Goal: Find specific page/section: Find specific page/section

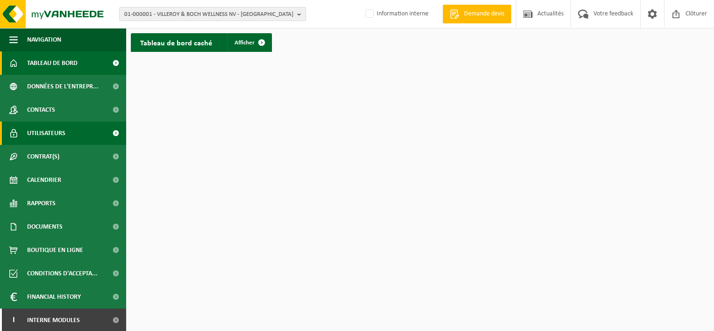
click at [60, 129] on span "Utilisateurs" at bounding box center [46, 132] width 38 height 23
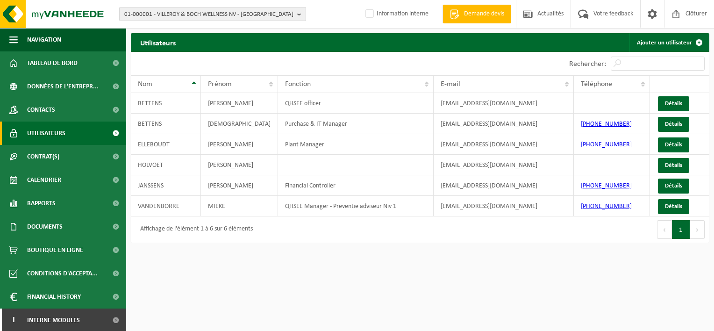
click at [299, 13] on b "button" at bounding box center [301, 13] width 8 height 13
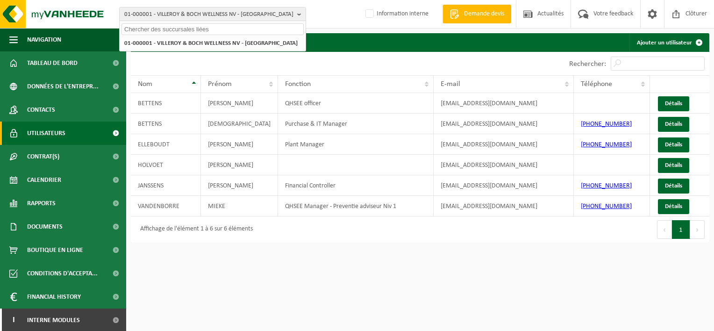
click at [169, 28] on input "text" at bounding box center [212, 29] width 182 height 12
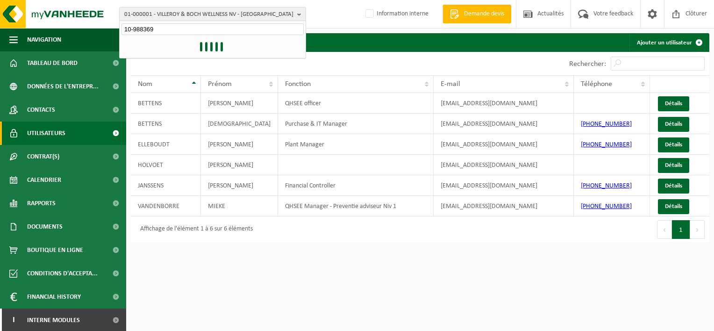
type input "10-988369"
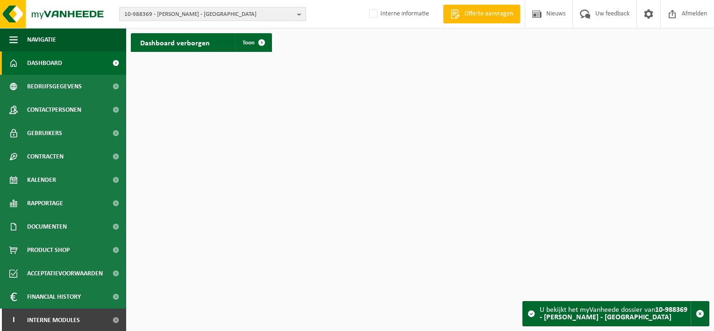
click at [300, 14] on b "button" at bounding box center [301, 13] width 8 height 13
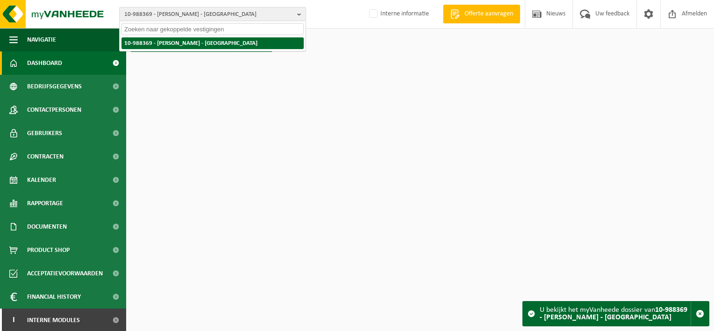
click at [231, 42] on li "10-988369 - [PERSON_NAME] - [GEOGRAPHIC_DATA]" at bounding box center [212, 43] width 182 height 12
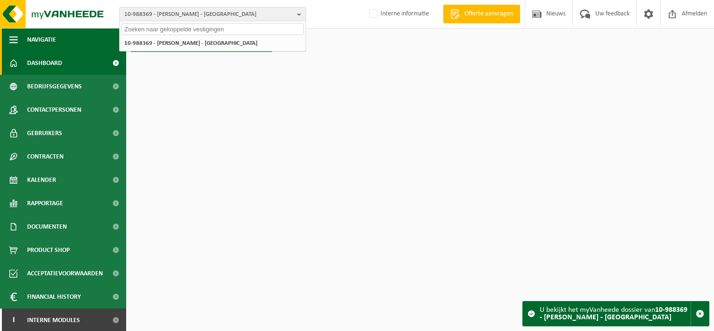
click at [18, 39] on button "Navigatie" at bounding box center [63, 39] width 126 height 23
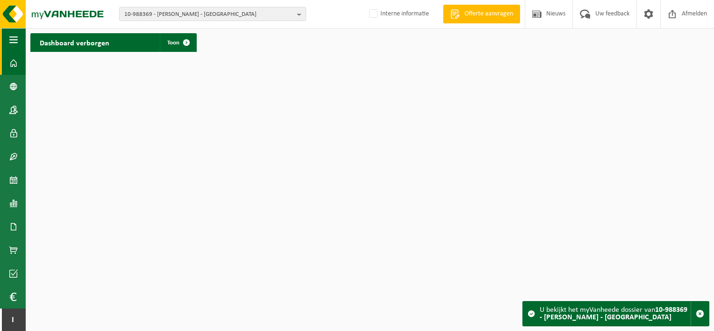
click at [18, 39] on button "Navigatie" at bounding box center [13, 39] width 26 height 23
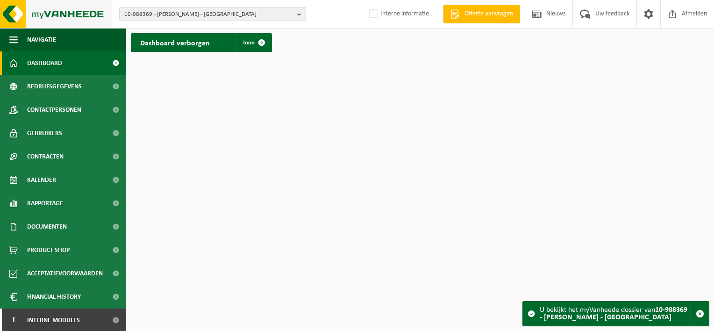
click at [13, 18] on img at bounding box center [56, 14] width 112 height 28
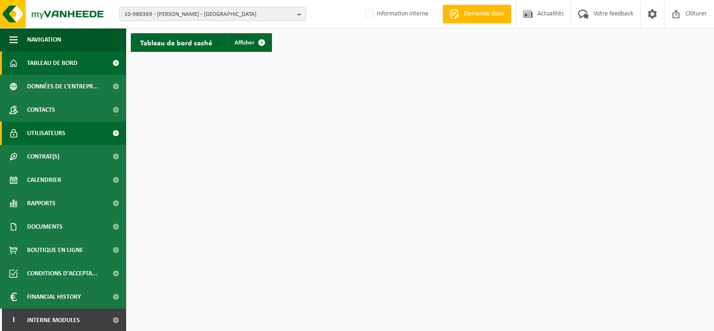
click at [108, 130] on span at bounding box center [115, 132] width 21 height 23
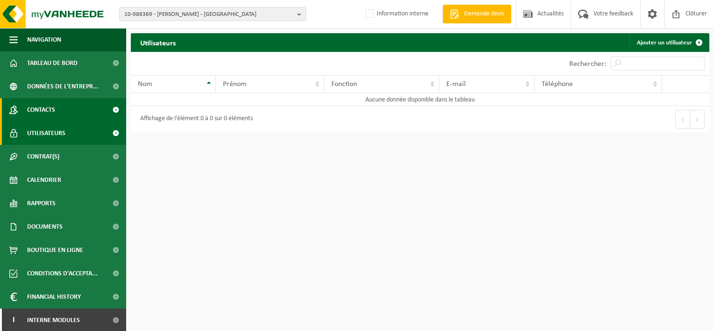
click at [108, 108] on span at bounding box center [115, 109] width 21 height 23
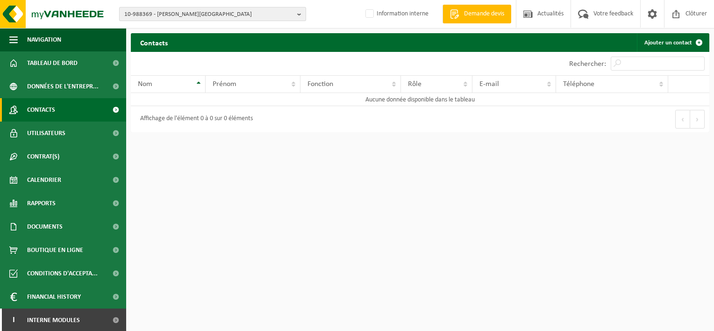
click at [299, 12] on b "button" at bounding box center [301, 13] width 8 height 13
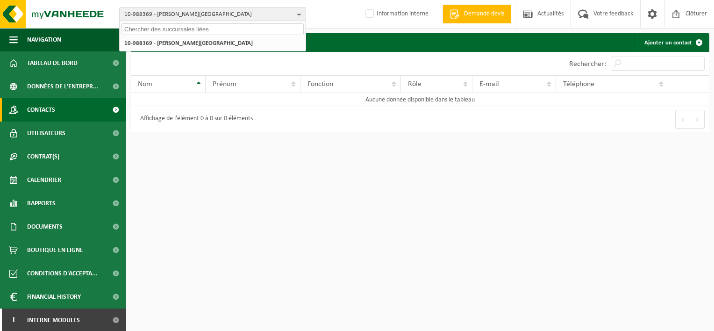
click at [219, 27] on input "text" at bounding box center [212, 29] width 182 height 12
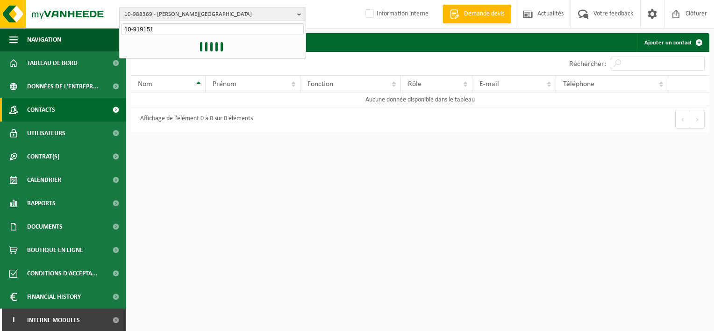
type input "10-919151"
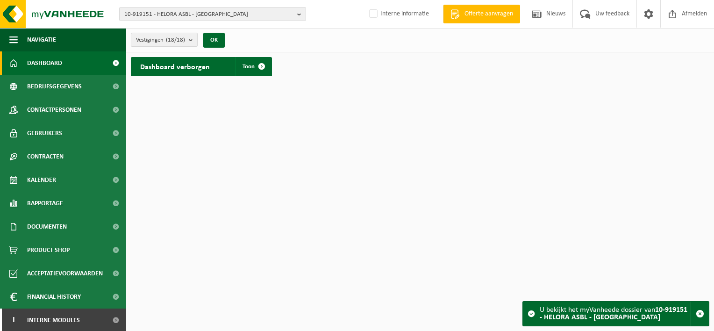
click at [191, 37] on b "submit" at bounding box center [193, 39] width 8 height 13
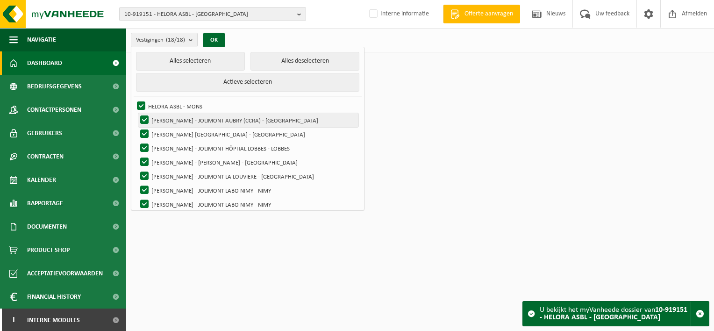
click at [212, 116] on label "[PERSON_NAME] - JOLIMONT AUBRY (CCRA) - [GEOGRAPHIC_DATA]" at bounding box center [248, 120] width 220 height 14
click at [137, 113] on input "[PERSON_NAME] - JOLIMONT AUBRY (CCRA) - [GEOGRAPHIC_DATA]" at bounding box center [136, 113] width 0 height 0
checkbox input "false"
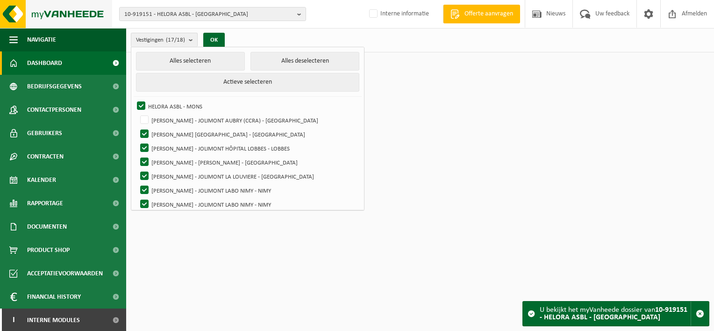
click at [14, 19] on img at bounding box center [56, 14] width 112 height 28
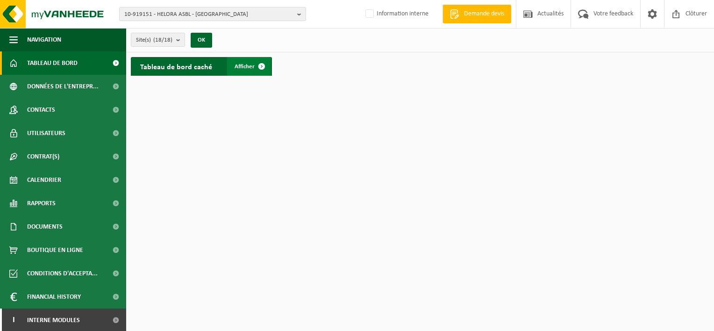
click at [244, 65] on span "Afficher" at bounding box center [244, 67] width 20 height 6
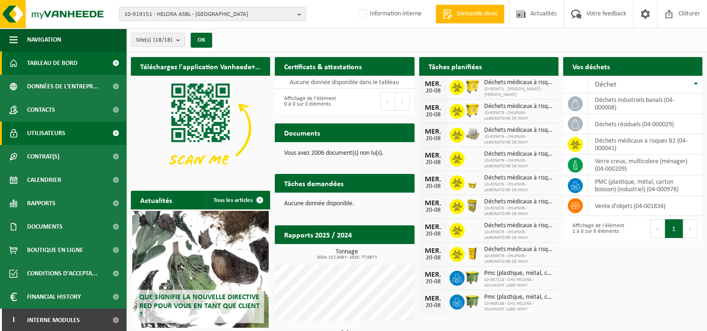
click at [109, 131] on span at bounding box center [115, 132] width 21 height 23
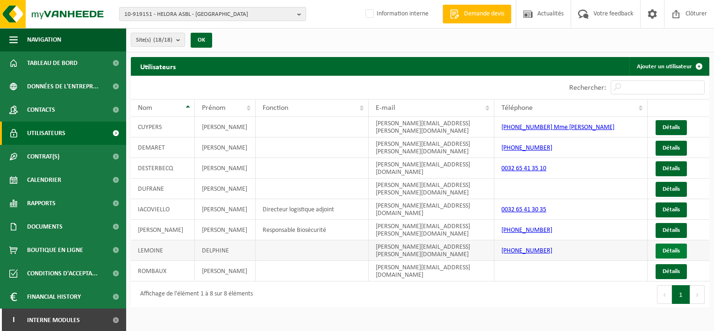
click at [667, 248] on link "Détails" at bounding box center [670, 250] width 31 height 15
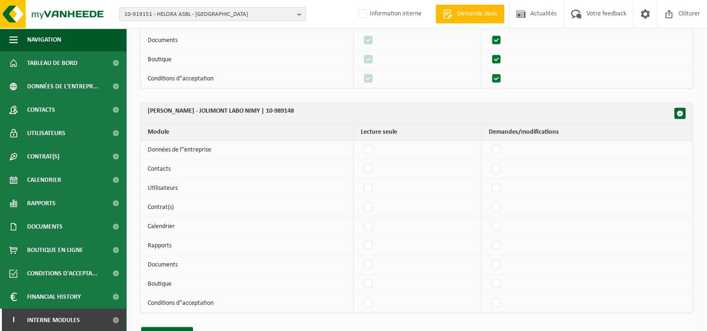
scroll to position [1789, 0]
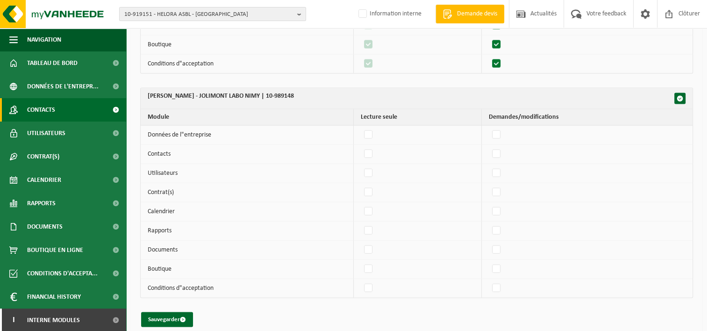
click at [61, 110] on link "Contacts" at bounding box center [63, 109] width 126 height 23
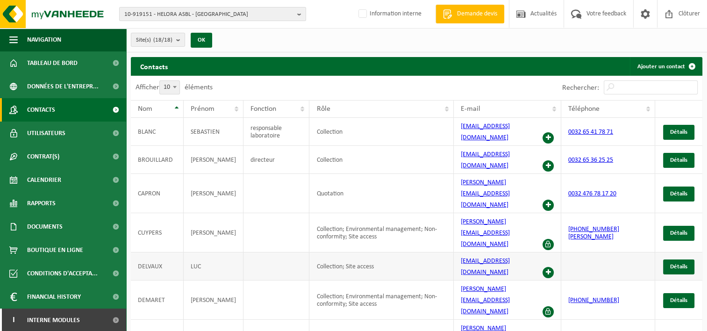
scroll to position [29, 0]
